Goal: Transaction & Acquisition: Purchase product/service

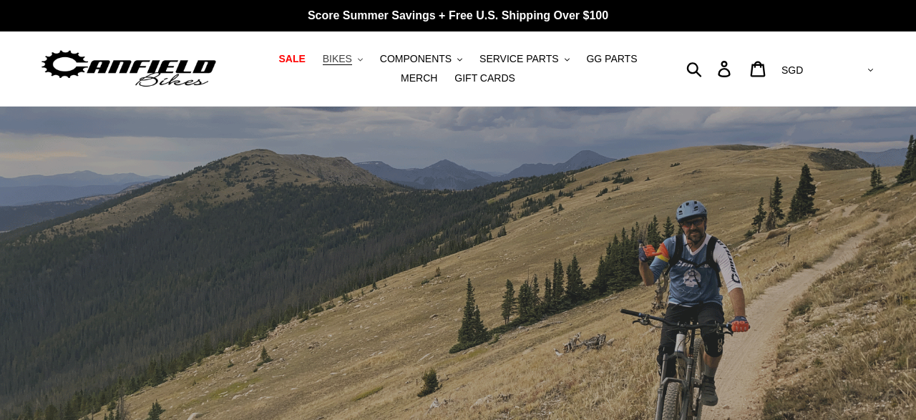
click at [344, 55] on button "BIKES .cls-1{fill:#231f20}" at bounding box center [343, 58] width 54 height 19
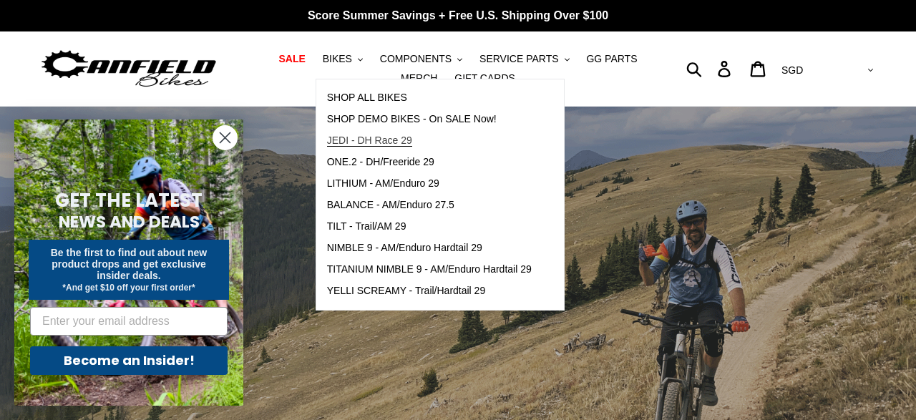
click at [360, 138] on span "JEDI - DH Race 29" at bounding box center [369, 141] width 85 height 12
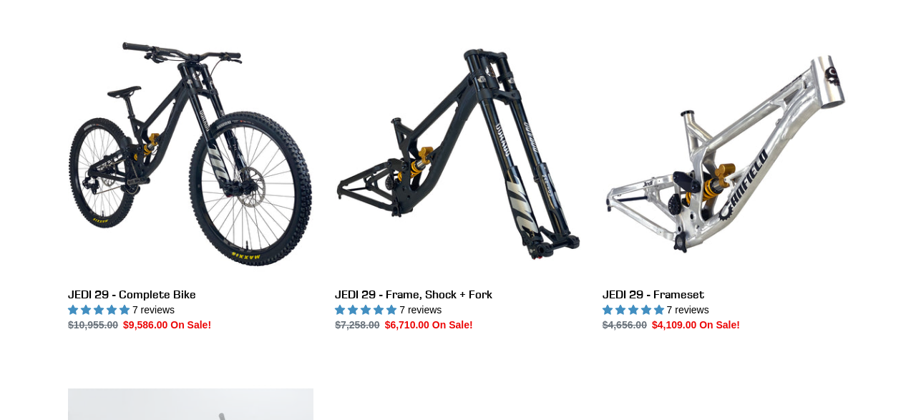
scroll to position [395, 0]
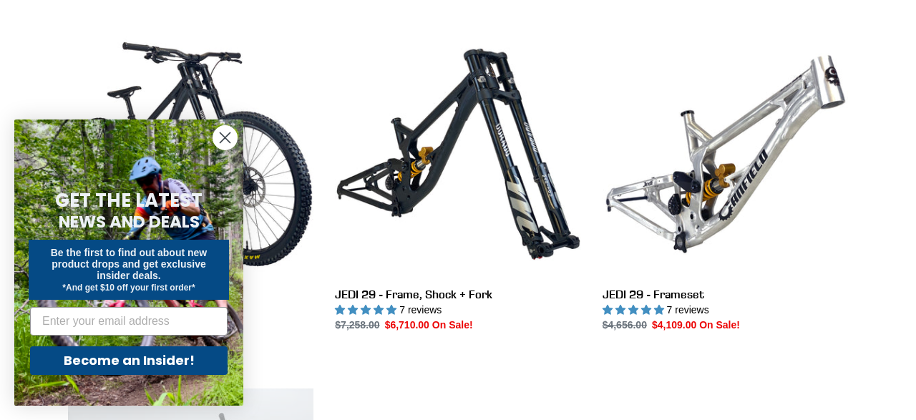
click at [224, 139] on icon "Close dialog" at bounding box center [225, 138] width 10 height 10
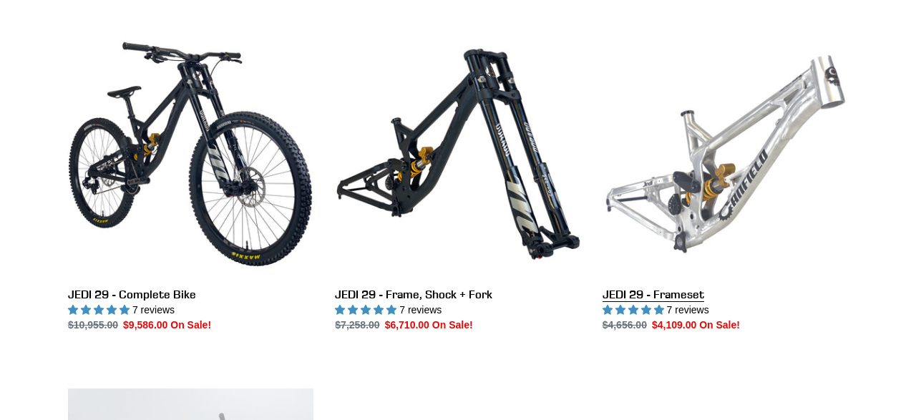
click at [742, 140] on link "JEDI 29 - Frameset" at bounding box center [724, 181] width 245 height 301
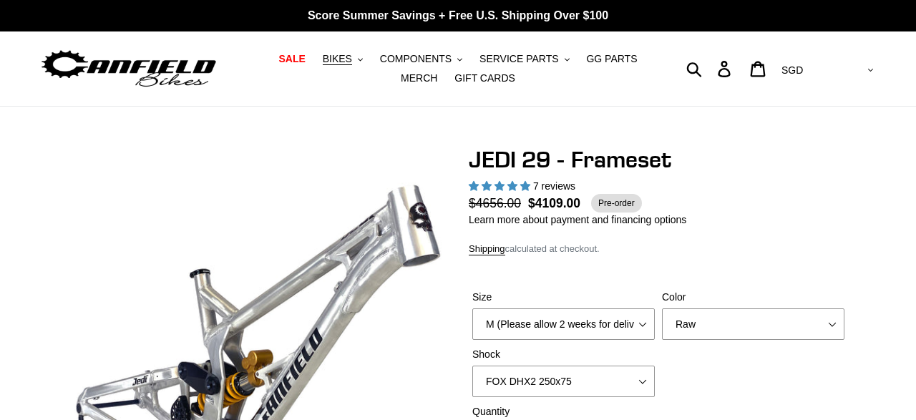
select select "highest-rating"
click at [703, 350] on div "Size M (Please allow 2 weeks for delivery) L (Please allow 2 weeks for delivery…" at bounding box center [658, 347] width 379 height 114
click at [662, 308] on select "Orange Raw Stealth Black" at bounding box center [753, 323] width 182 height 31
click option "Orange" at bounding box center [0, 0] width 0 height 0
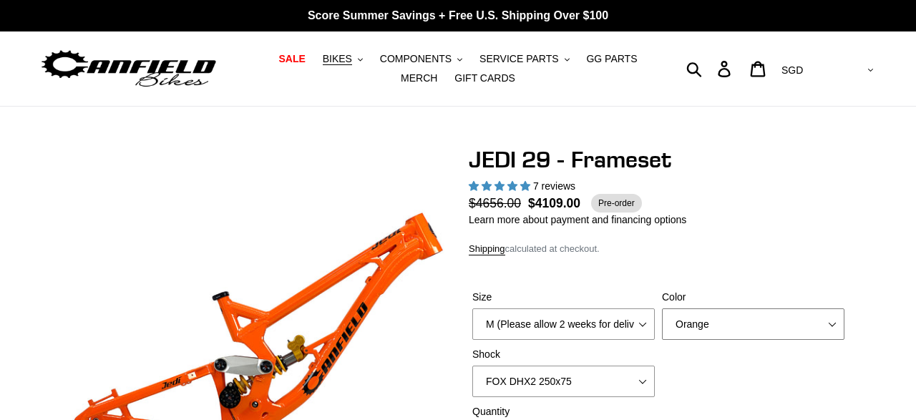
click at [662, 308] on select "Orange Raw Stealth Black" at bounding box center [753, 323] width 182 height 31
click option "Stealth Black" at bounding box center [0, 0] width 0 height 0
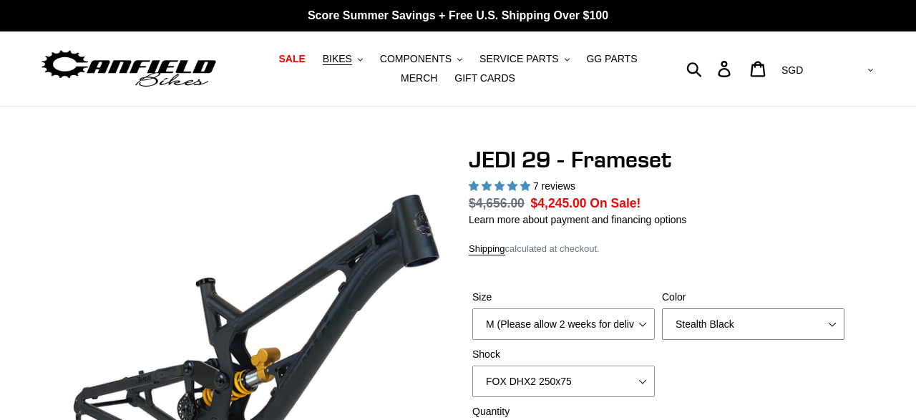
click at [662, 308] on select "Orange Raw Stealth Black" at bounding box center [753, 323] width 182 height 31
select select "Orange"
click option "Orange" at bounding box center [0, 0] width 0 height 0
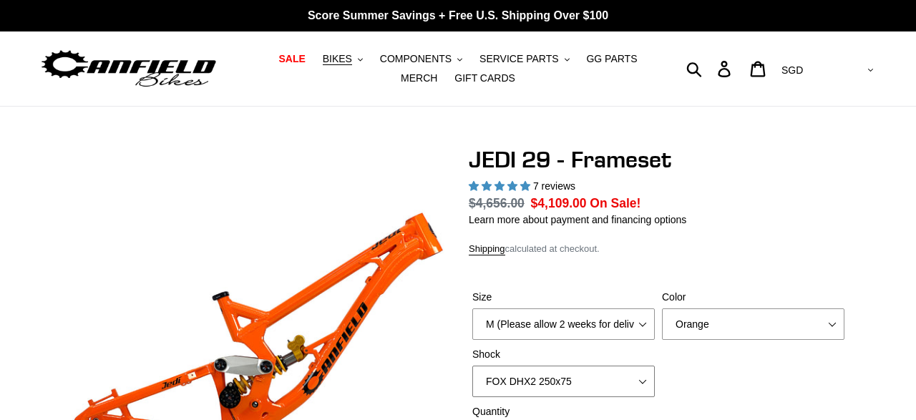
click at [472, 366] on select "No Shock FOX DHX2 250x75 RockShox Vivid Ultimate DH 250x75 EXT e-Storia LOX V3" at bounding box center [563, 381] width 182 height 31
select select "No Shock"
click option "No Shock" at bounding box center [0, 0] width 0 height 0
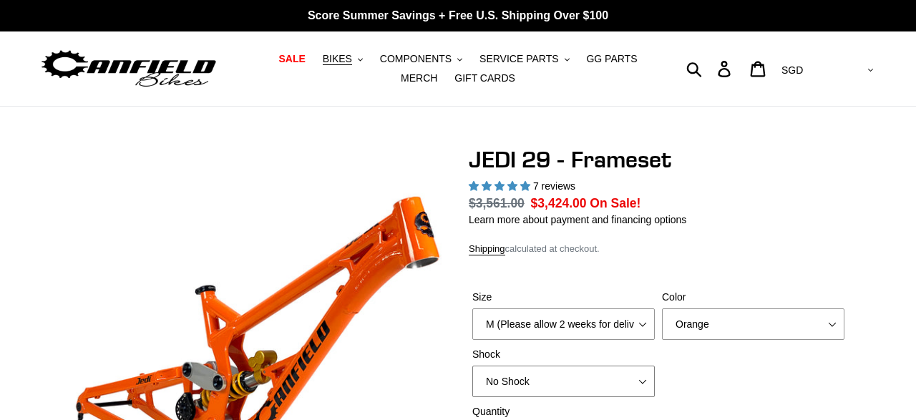
scroll to position [395, 0]
